Goal: Navigation & Orientation: Find specific page/section

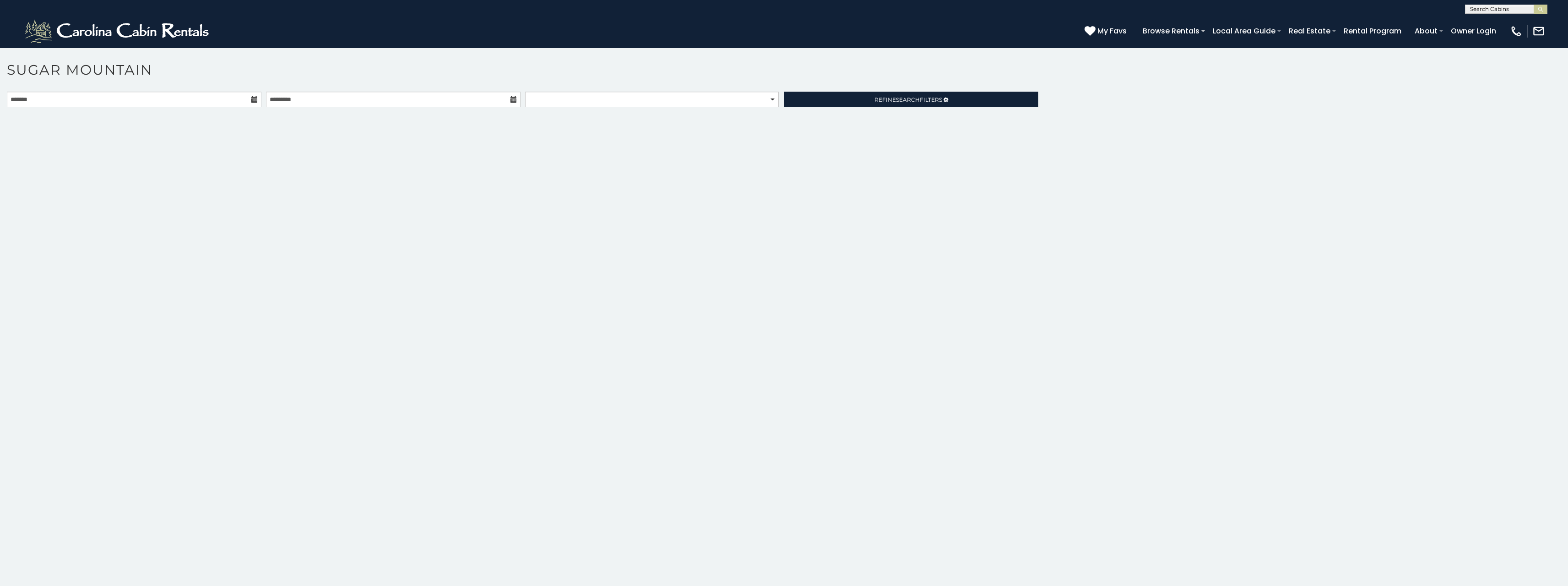
scroll to position [4, 0]
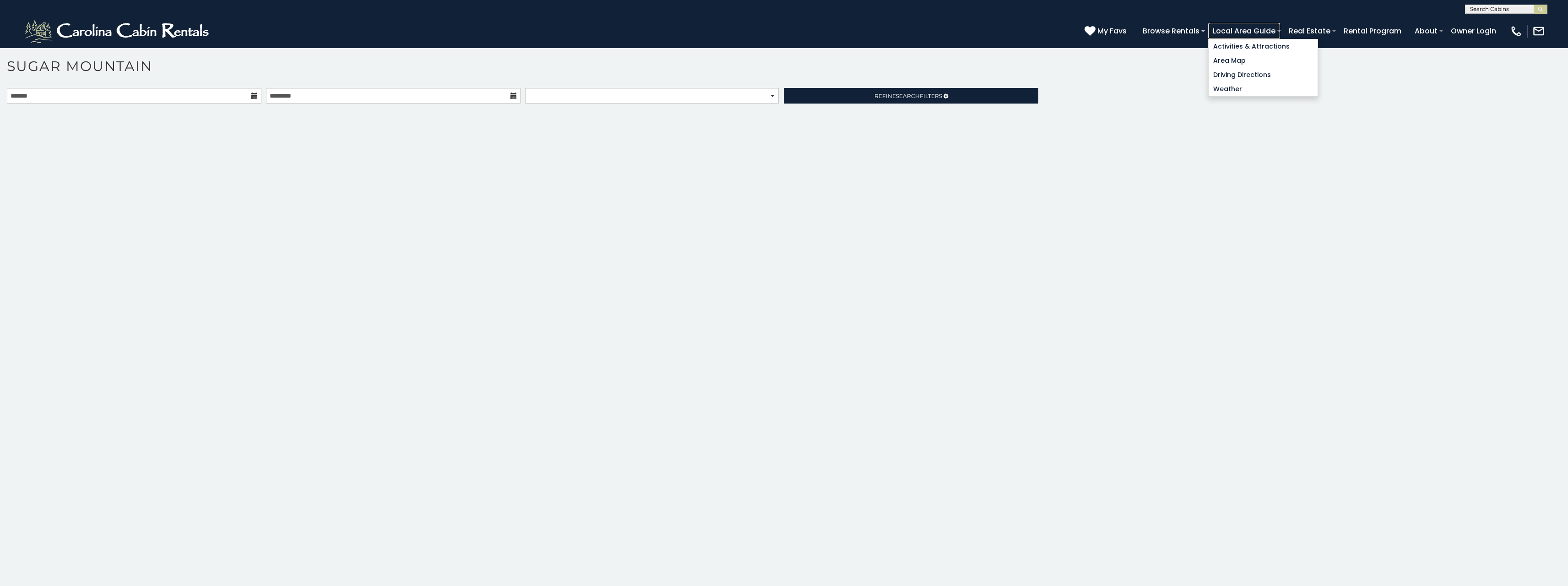
click at [1275, 35] on link "Local Area Guide" at bounding box center [1244, 31] width 72 height 16
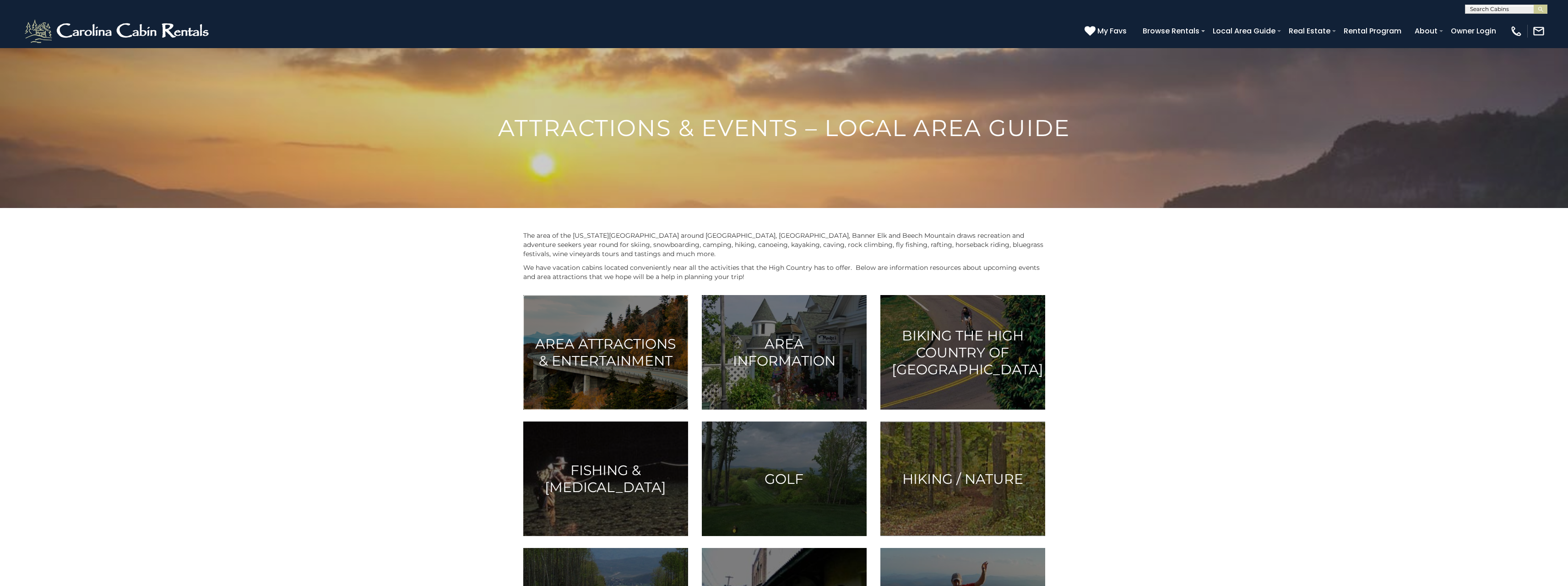
click at [646, 336] on h3 "Area Attractions & Entertainment" at bounding box center [605, 353] width 142 height 34
